Goal: Transaction & Acquisition: Purchase product/service

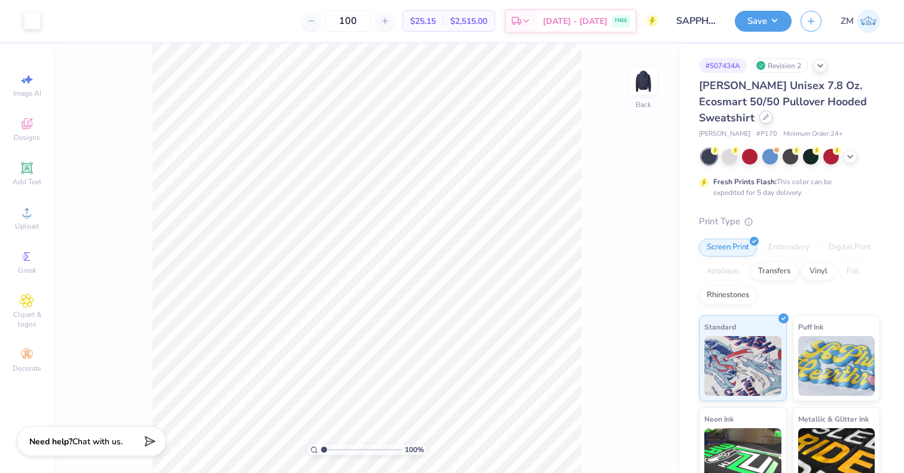
click at [759, 119] on div at bounding box center [765, 117] width 13 height 13
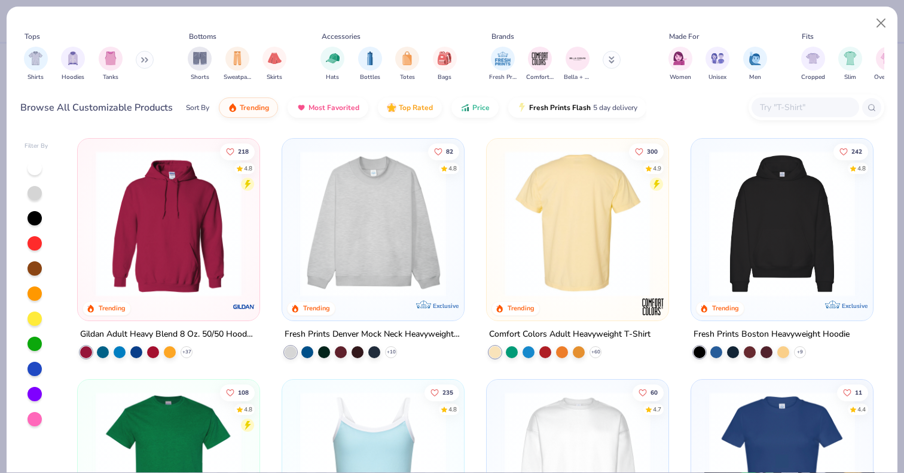
click at [498, 242] on img at bounding box center [420, 224] width 158 height 146
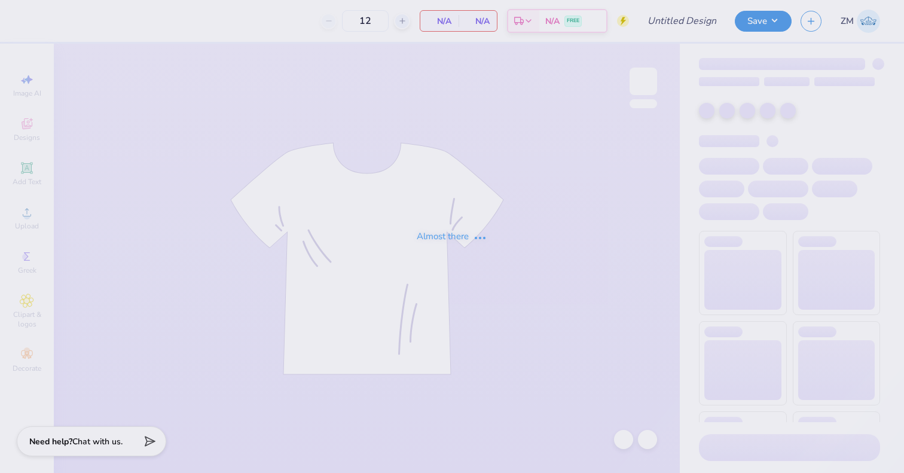
type input "SAPPHIRE CREW Fall '25"
type input "50"
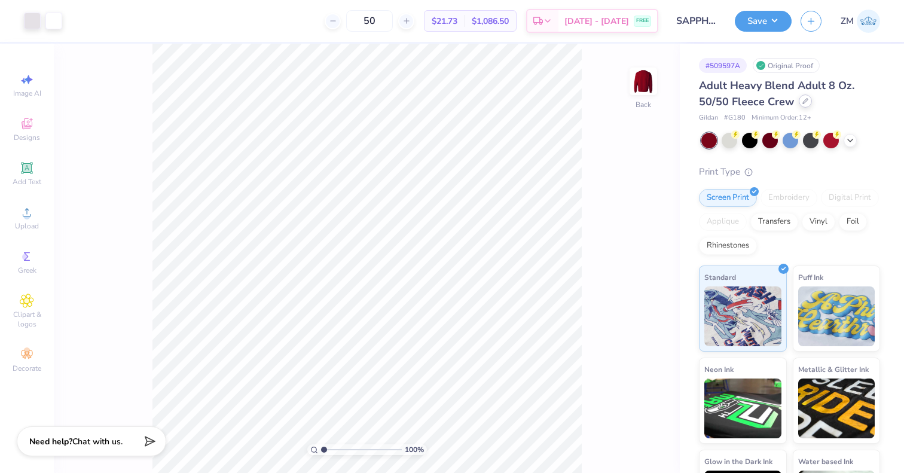
click at [806, 105] on div at bounding box center [804, 100] width 13 height 13
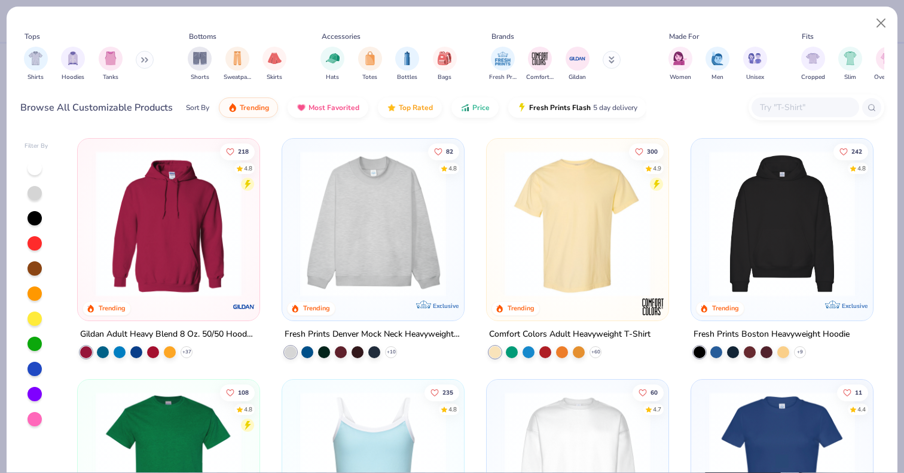
click at [577, 238] on img at bounding box center [577, 224] width 158 height 146
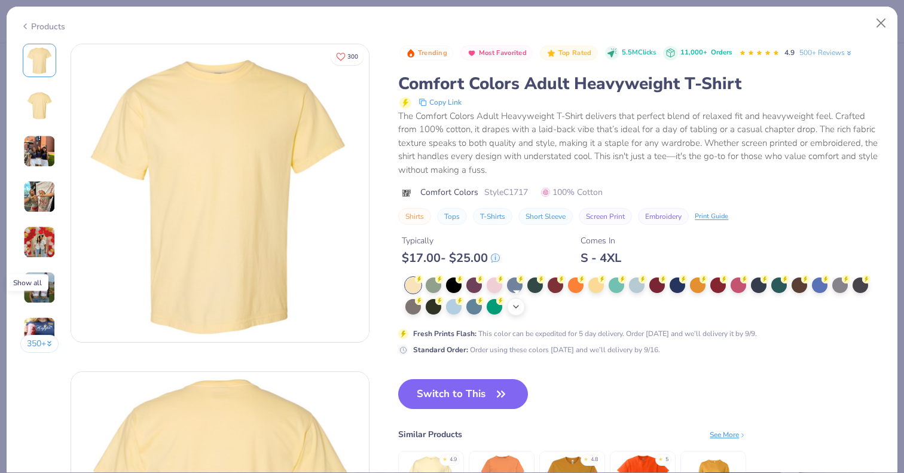
click at [519, 307] on icon at bounding box center [516, 307] width 10 height 10
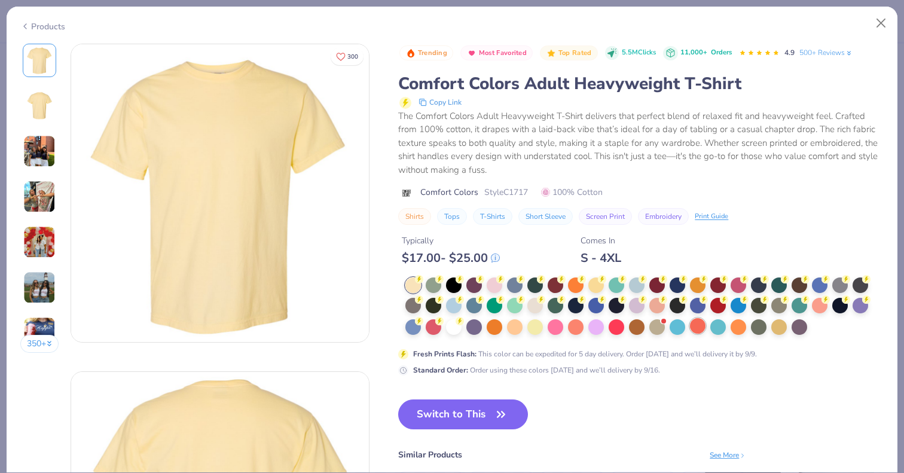
click at [693, 327] on div at bounding box center [698, 326] width 16 height 16
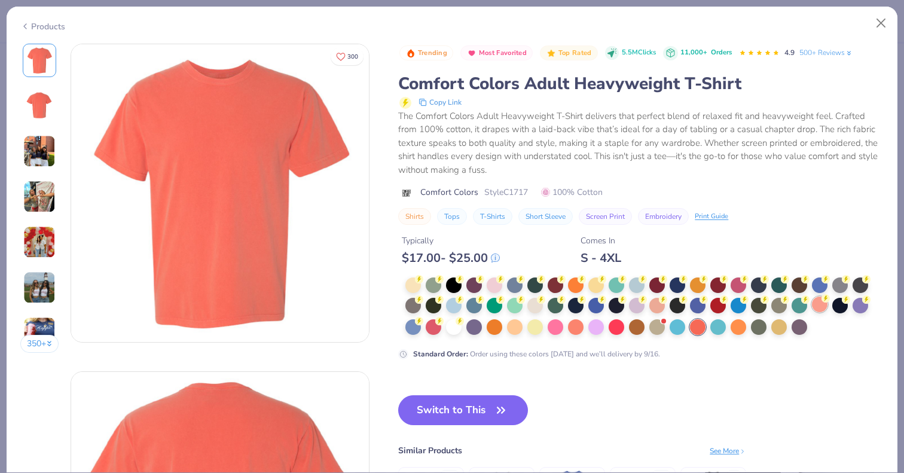
click at [820, 306] on div at bounding box center [820, 304] width 16 height 16
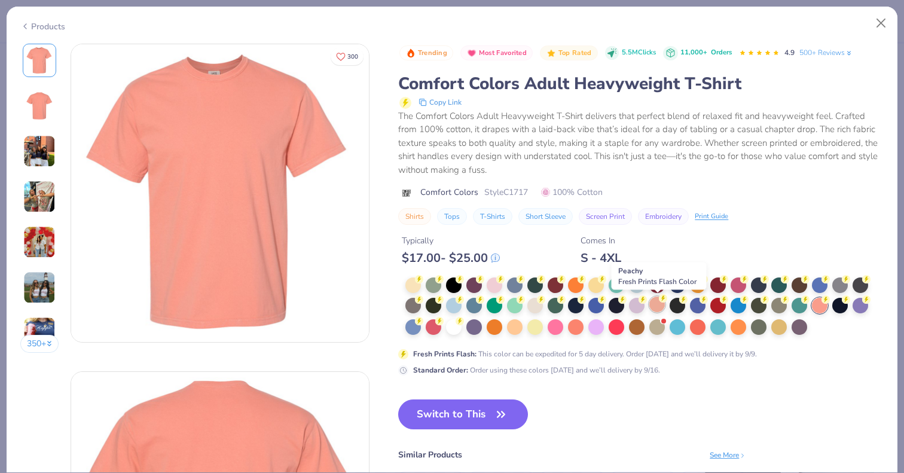
click at [660, 309] on div at bounding box center [657, 304] width 16 height 16
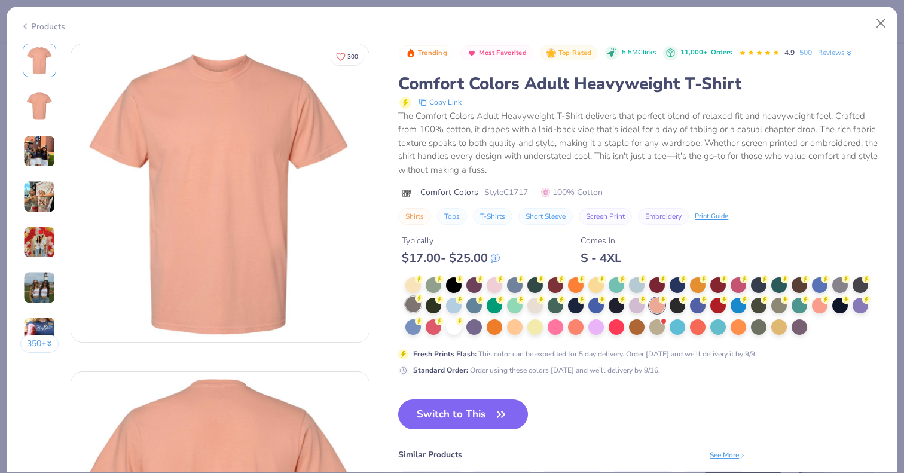
click at [414, 302] on div at bounding box center [413, 304] width 16 height 16
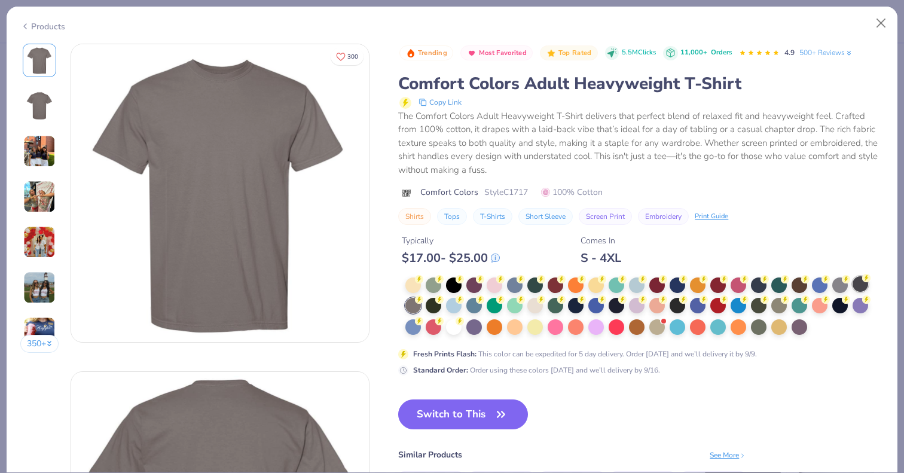
click at [861, 285] on div at bounding box center [860, 284] width 16 height 16
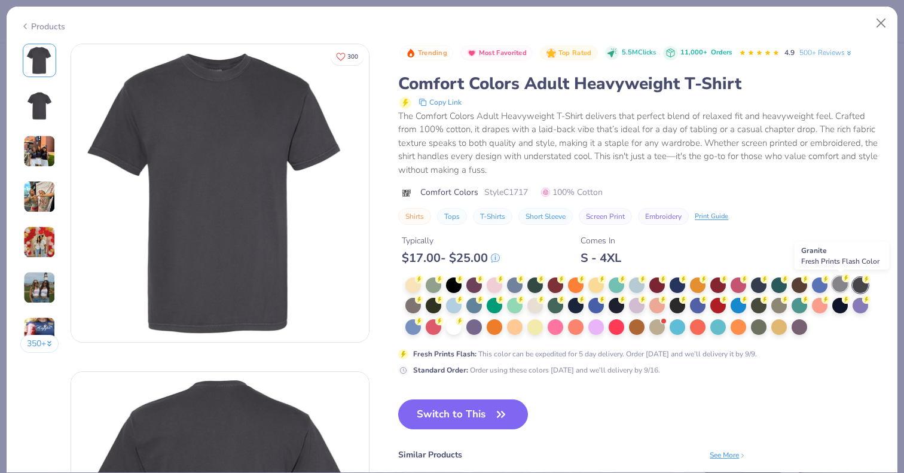
click at [840, 286] on div at bounding box center [840, 284] width 16 height 16
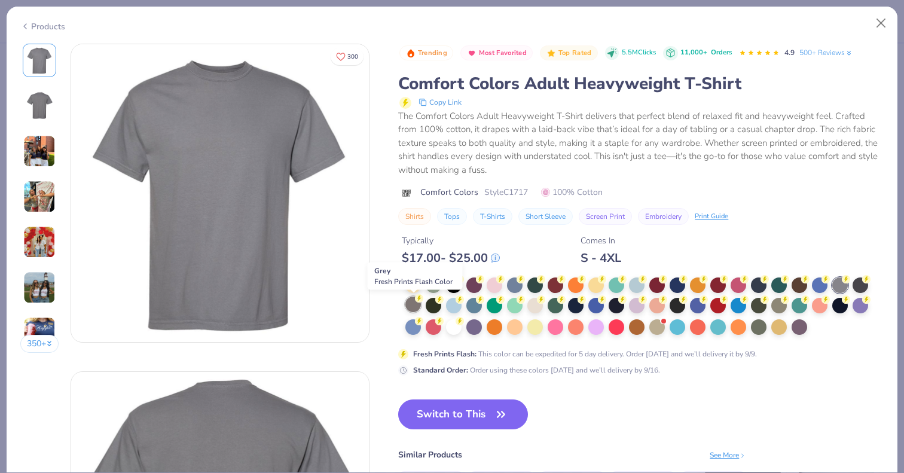
click at [412, 302] on div at bounding box center [413, 304] width 16 height 16
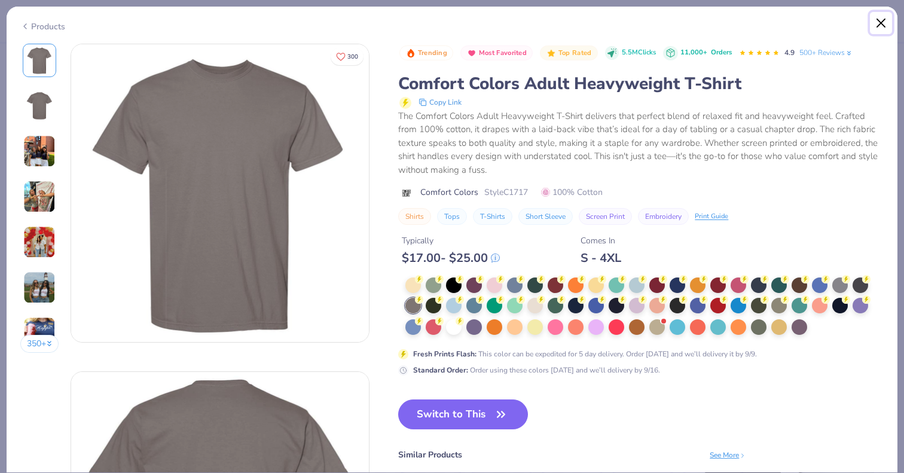
click at [877, 23] on button "Close" at bounding box center [881, 23] width 23 height 23
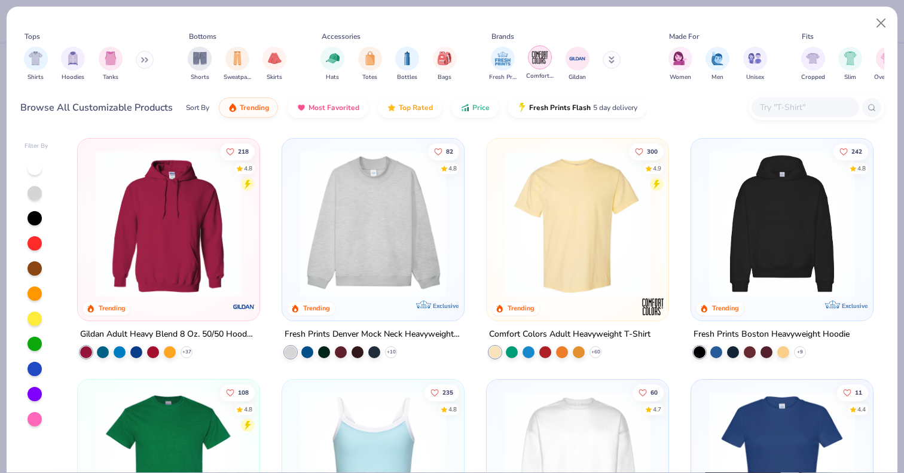
click at [531, 65] on img "filter for Comfort Colors" at bounding box center [540, 57] width 18 height 18
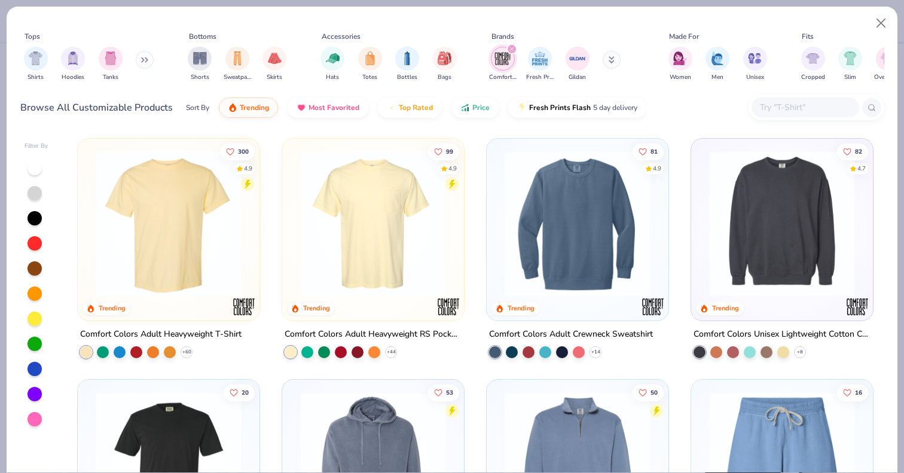
click at [782, 253] on img at bounding box center [782, 224] width 158 height 146
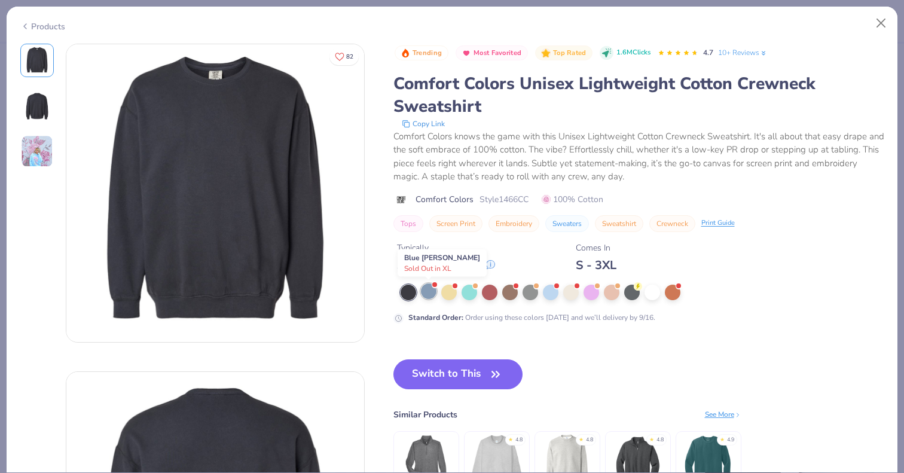
click at [429, 296] on div at bounding box center [429, 291] width 16 height 16
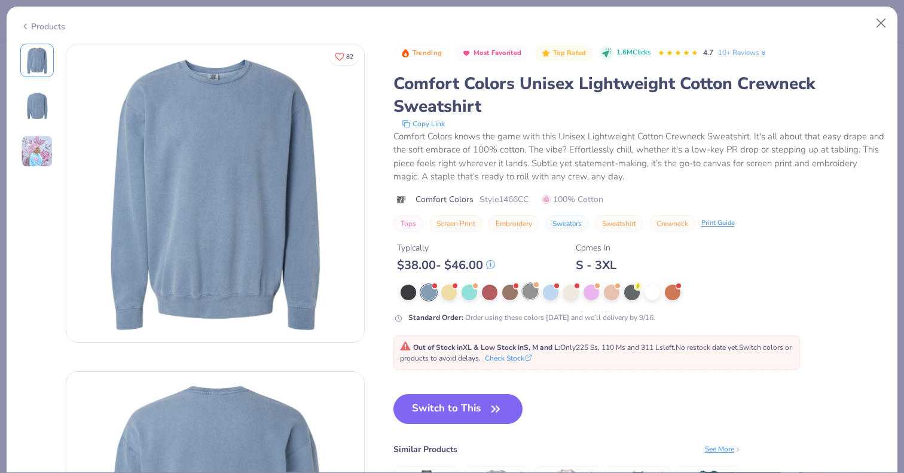
click at [533, 294] on div at bounding box center [530, 291] width 16 height 16
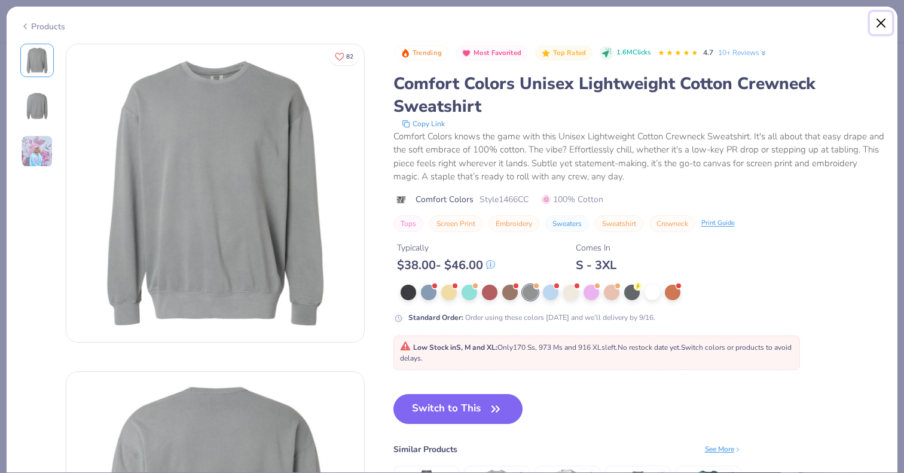
click at [886, 26] on button "Close" at bounding box center [881, 23] width 23 height 23
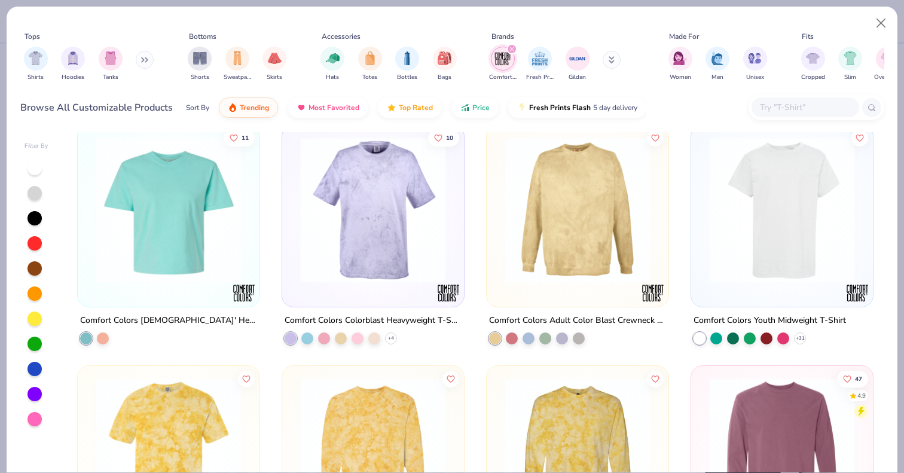
scroll to position [868, 0]
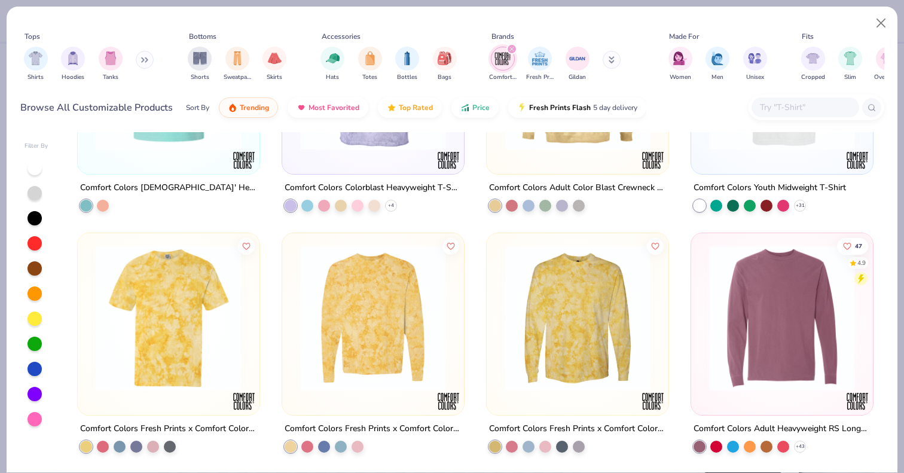
click at [726, 403] on div "47 4.9" at bounding box center [782, 324] width 182 height 182
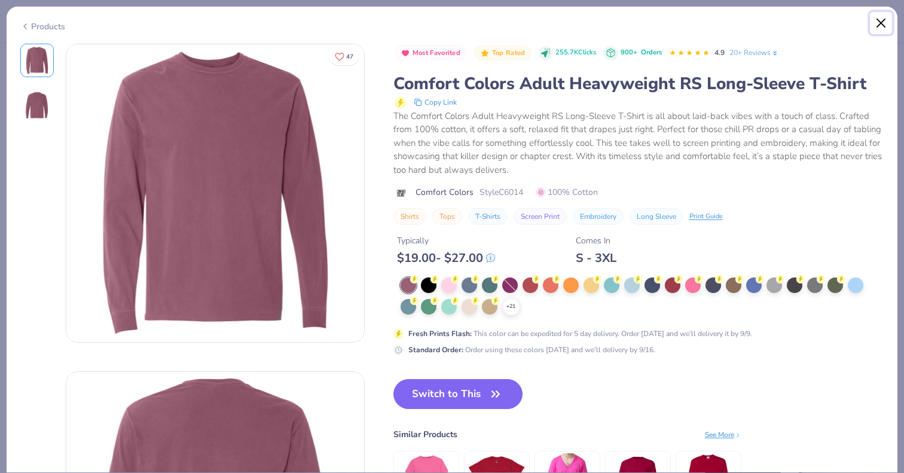
click at [880, 17] on button "Close" at bounding box center [881, 23] width 23 height 23
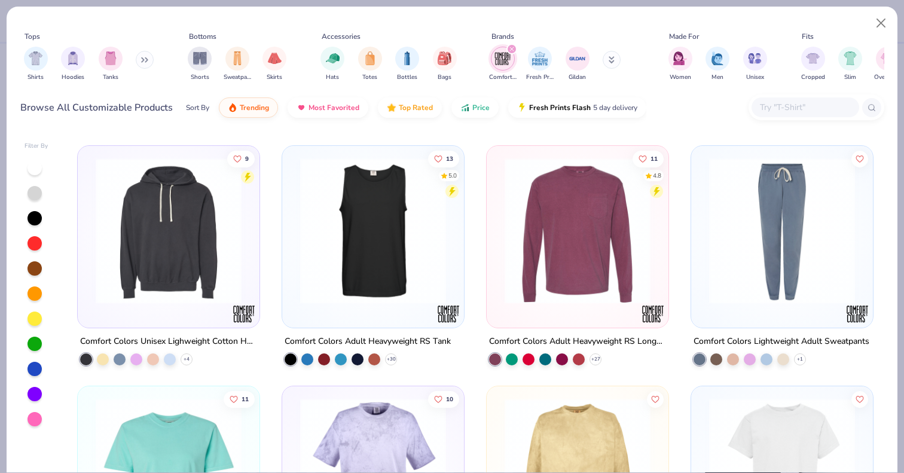
scroll to position [474, 0]
click at [580, 279] on img at bounding box center [577, 231] width 158 height 146
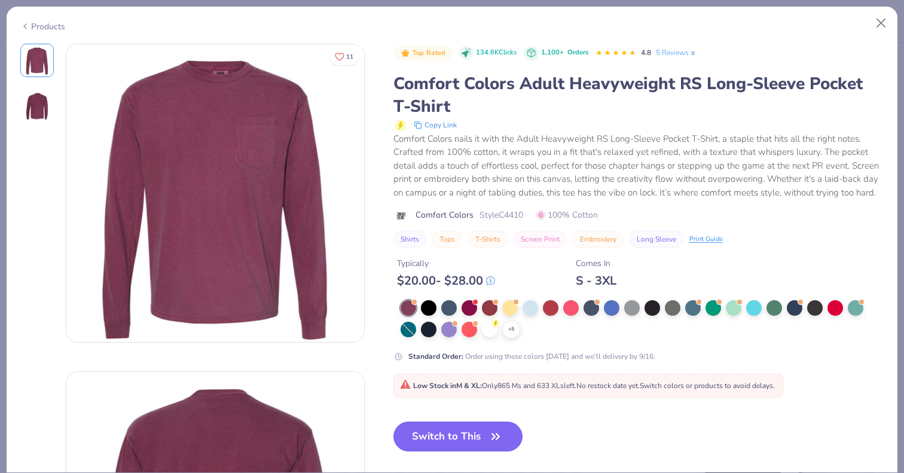
click at [895, 22] on div "Products" at bounding box center [452, 22] width 891 height 31
click at [885, 23] on button "Close" at bounding box center [881, 23] width 23 height 23
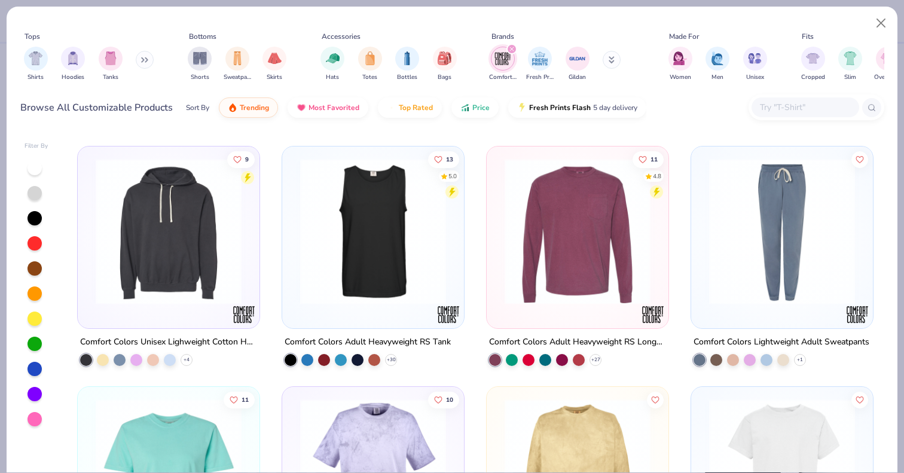
scroll to position [868, 0]
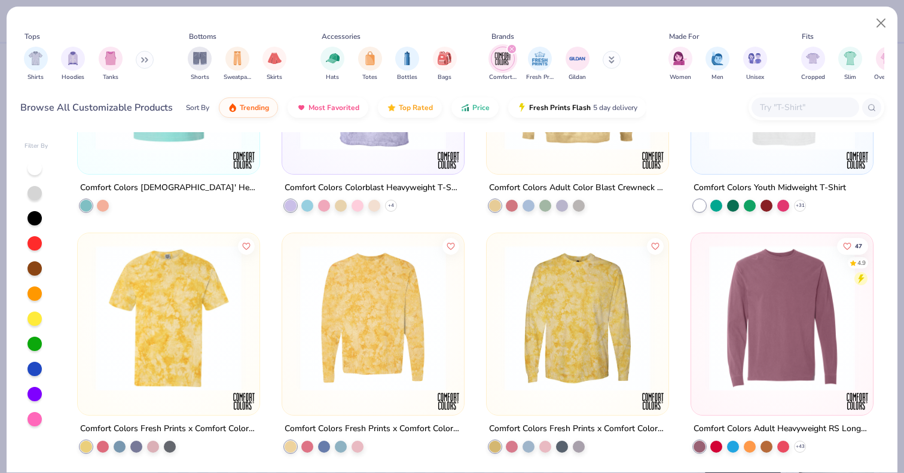
click at [757, 328] on img at bounding box center [782, 318] width 158 height 146
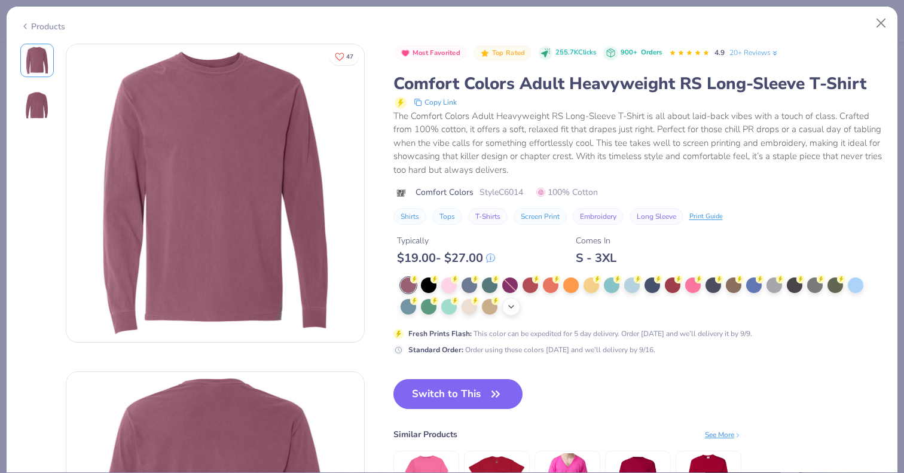
click at [509, 310] on icon at bounding box center [511, 307] width 10 height 10
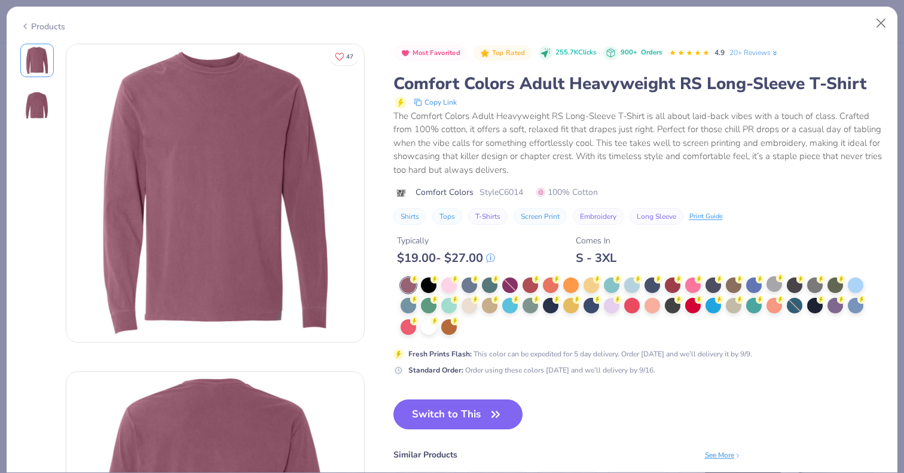
click at [779, 290] on div at bounding box center [774, 284] width 16 height 16
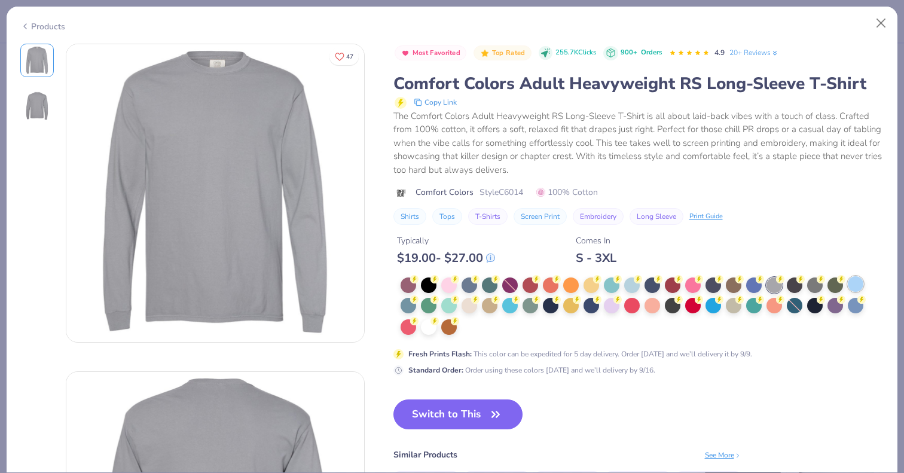
click at [850, 291] on div at bounding box center [855, 284] width 16 height 16
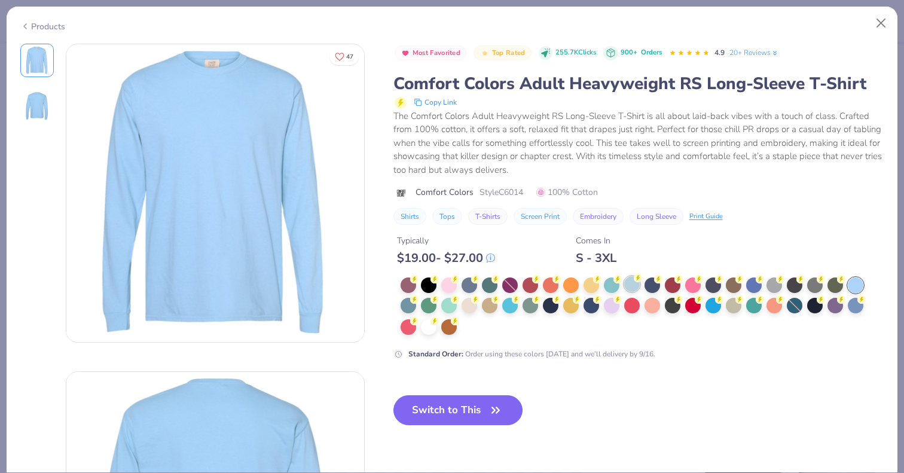
click at [629, 287] on div at bounding box center [632, 284] width 16 height 16
